Goal: Understand process/instructions

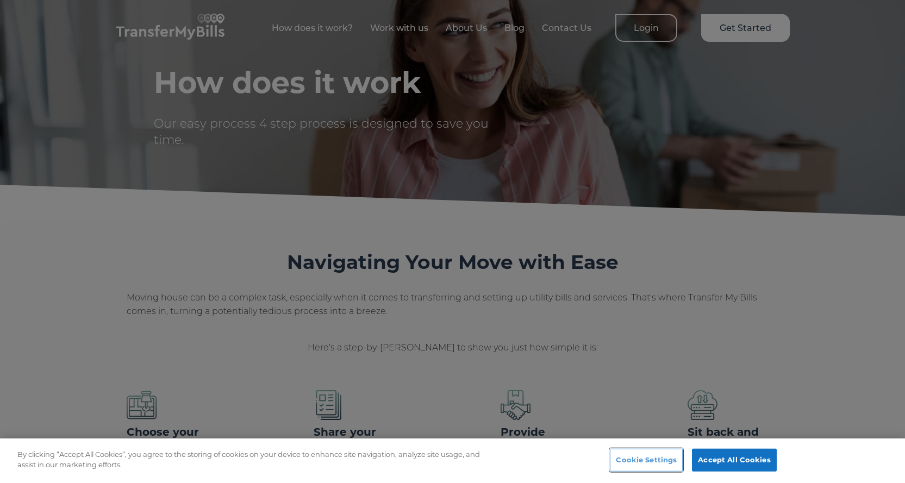
click at [642, 456] on button "Cookie Settings" at bounding box center [646, 460] width 73 height 23
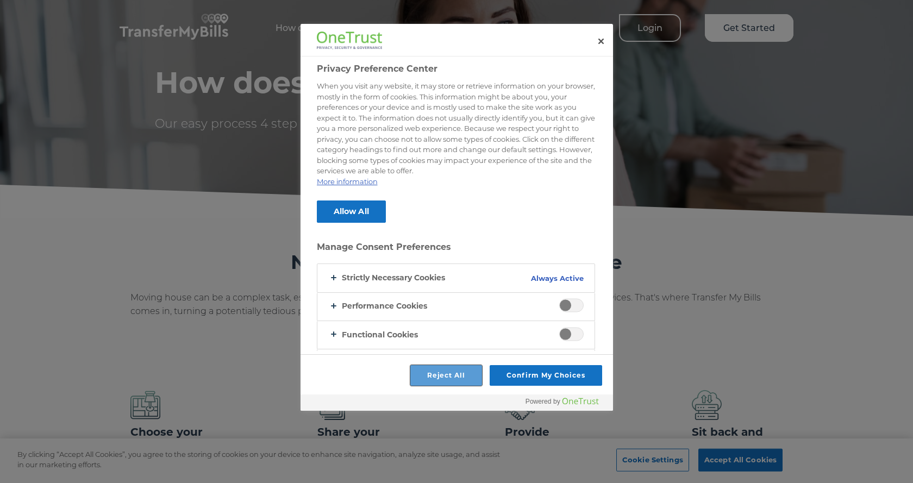
drag, startPoint x: 449, startPoint y: 376, endPoint x: 467, endPoint y: 374, distance: 18.6
click at [449, 376] on button "Reject All" at bounding box center [446, 375] width 72 height 21
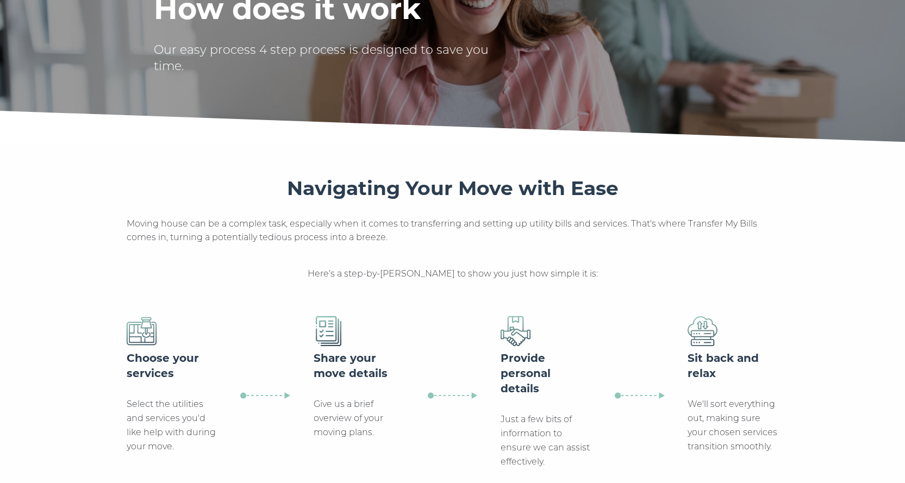
scroll to position [217, 0]
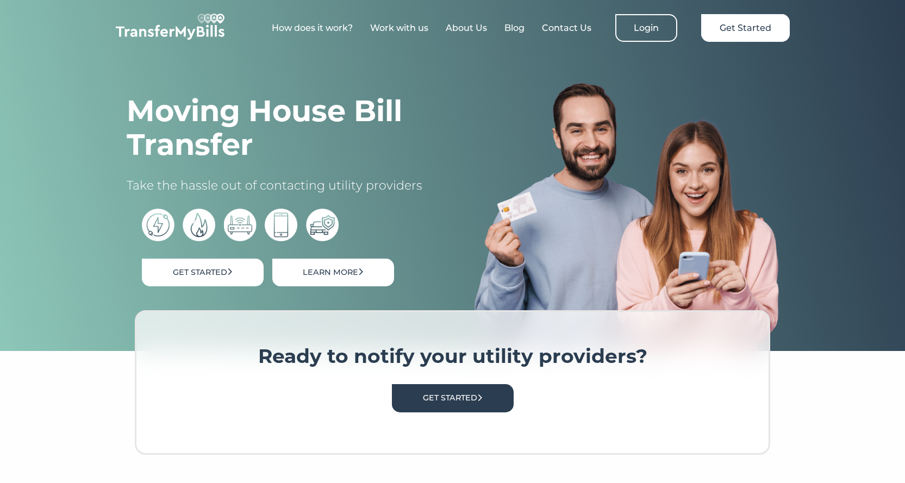
click at [369, 284] on link "Learn More" at bounding box center [333, 273] width 122 height 28
